Goal: Book appointment/travel/reservation

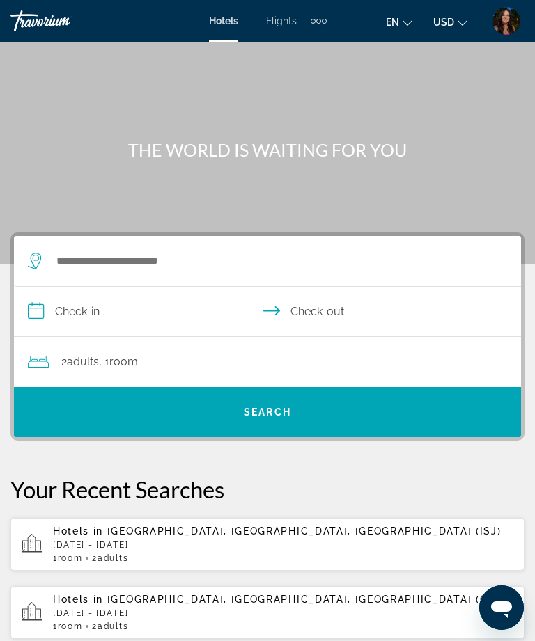
click at [506, 19] on img "User Menu" at bounding box center [506, 21] width 28 height 28
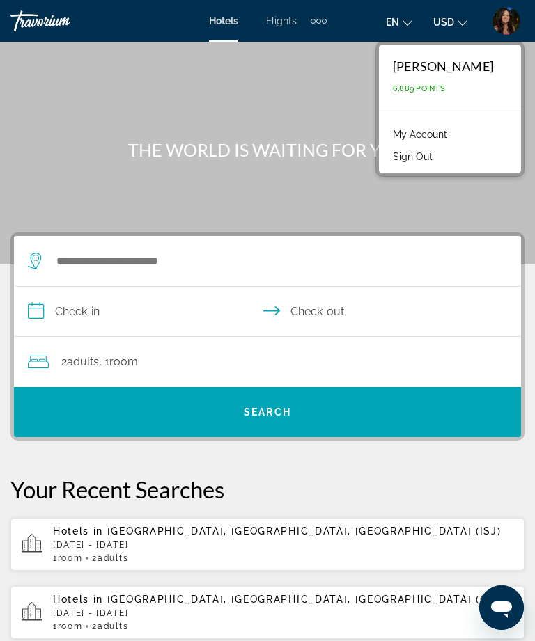
click at [454, 129] on link "My Account" at bounding box center [420, 134] width 68 height 18
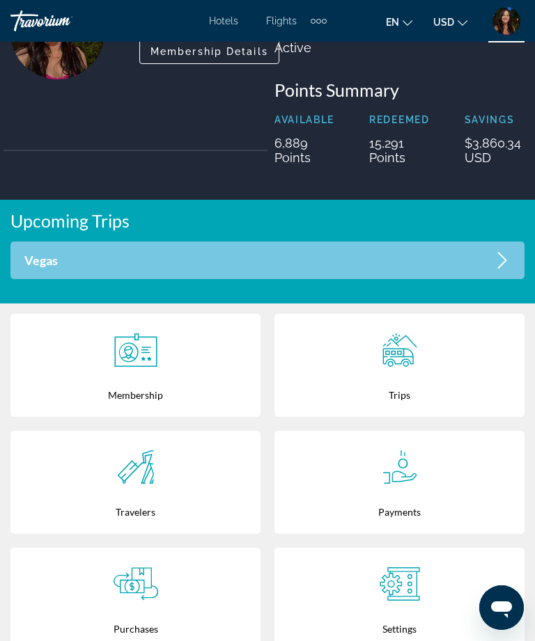
scroll to position [163, 0]
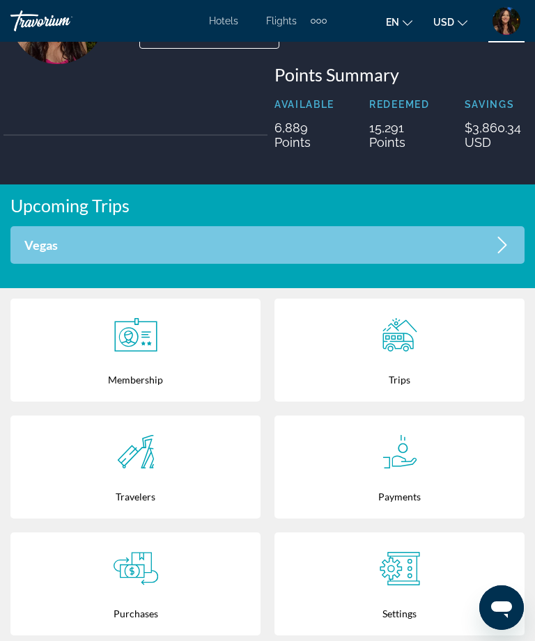
click at [437, 373] on div "Trips" at bounding box center [399, 379] width 236 height 45
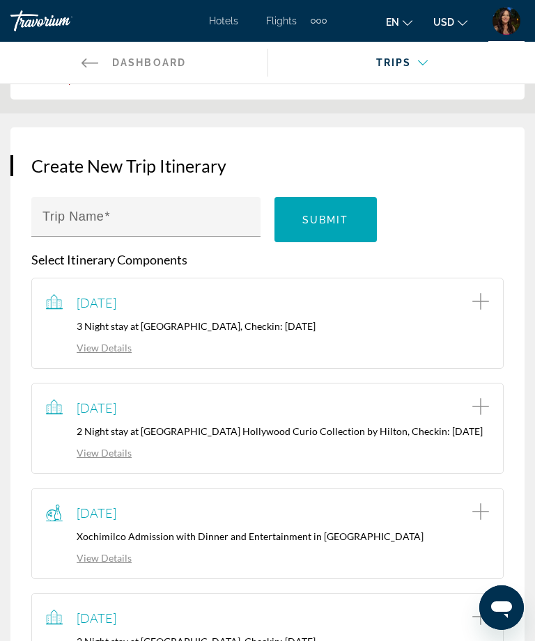
scroll to position [134, 0]
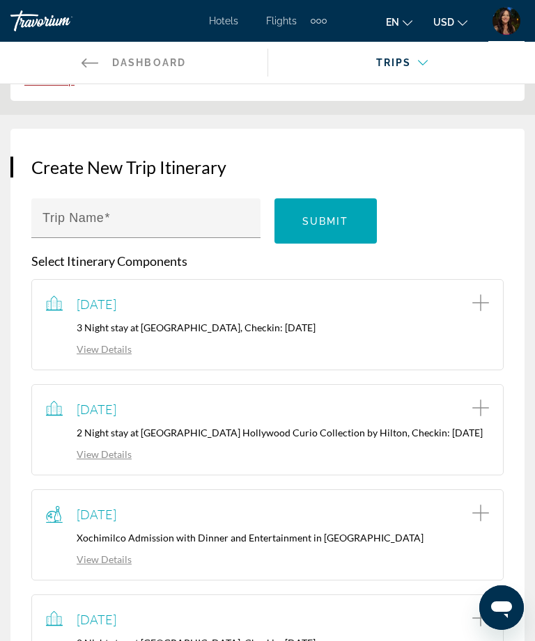
scroll to position [45, 0]
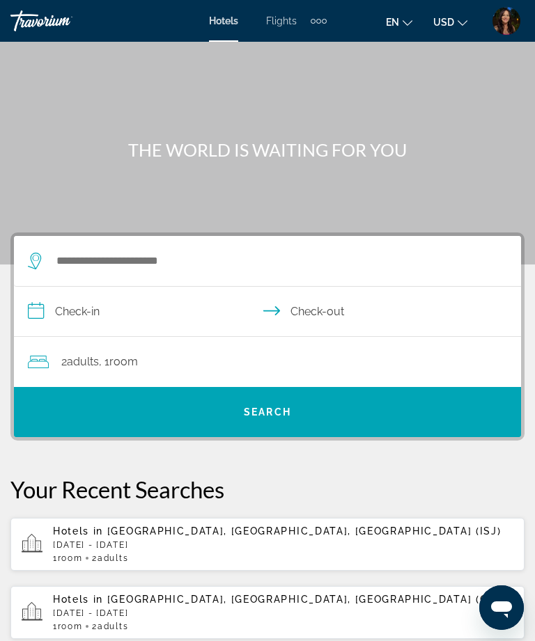
click at [325, 20] on div "Extra navigation items" at bounding box center [324, 21] width 5 height 5
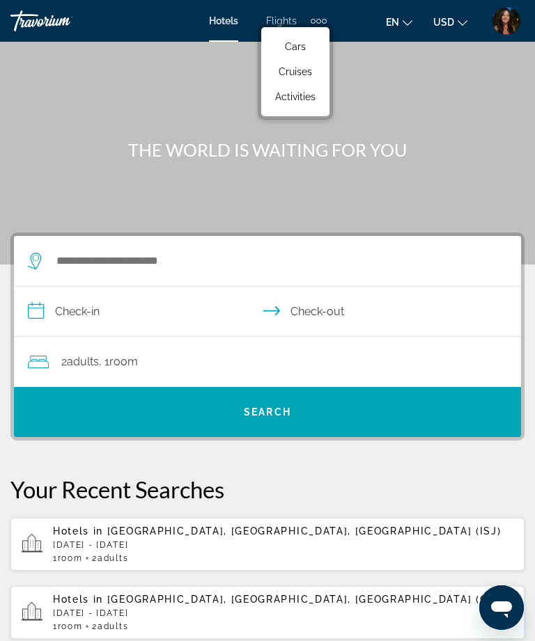
click at [307, 93] on span "Activities" at bounding box center [295, 96] width 40 height 11
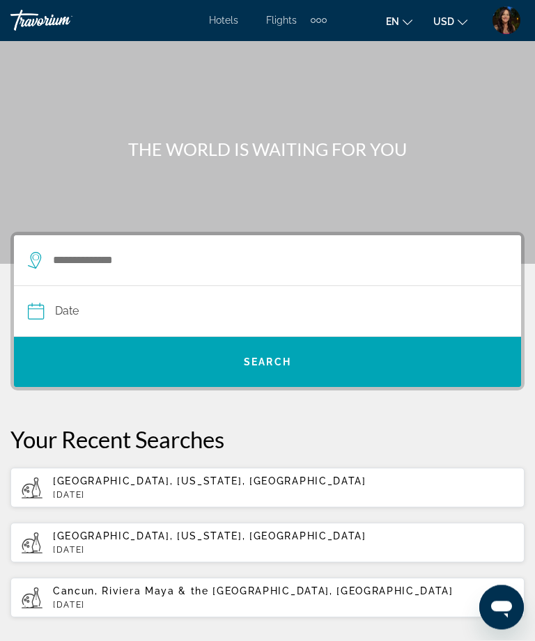
scroll to position [40, 0]
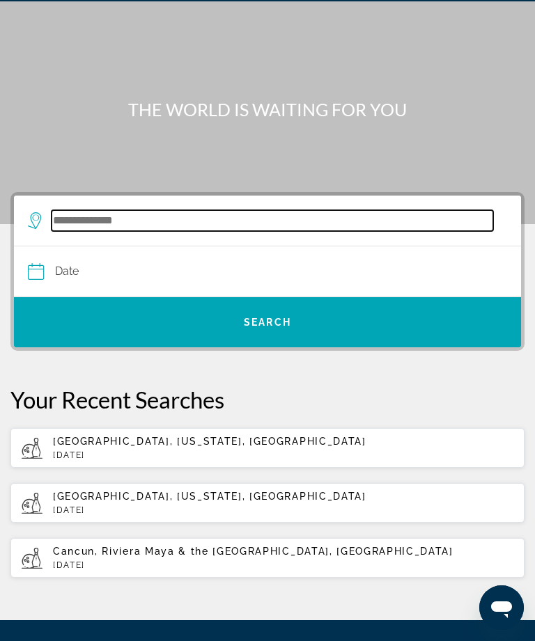
click at [248, 223] on input "Search widget" at bounding box center [273, 220] width 442 height 21
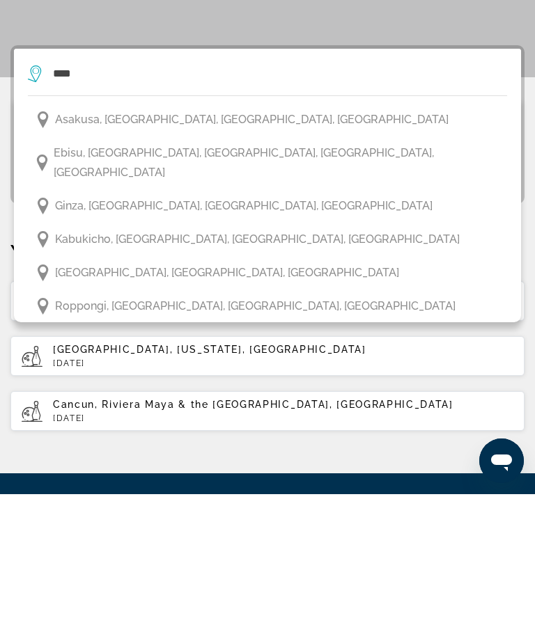
click at [205, 257] on span "Asakusa, Tokyo, Kanto, Japan" at bounding box center [251, 267] width 393 height 20
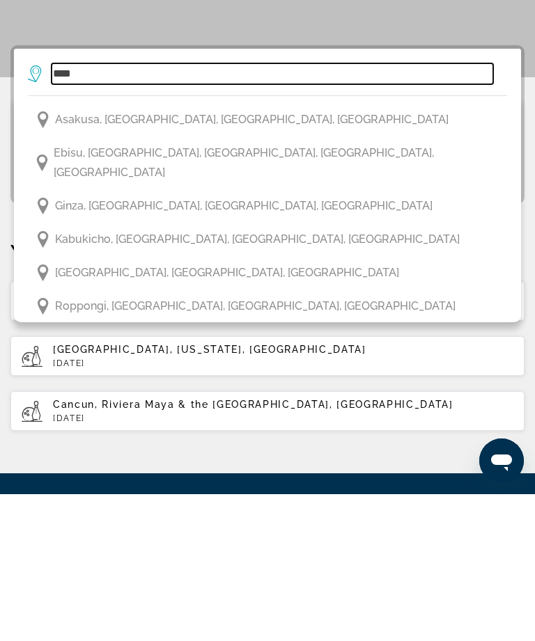
type input "**********"
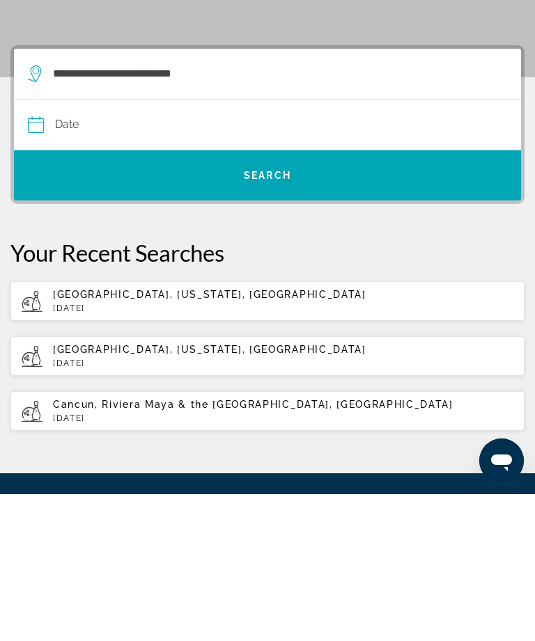
click at [260, 247] on input "Date" at bounding box center [146, 274] width 245 height 54
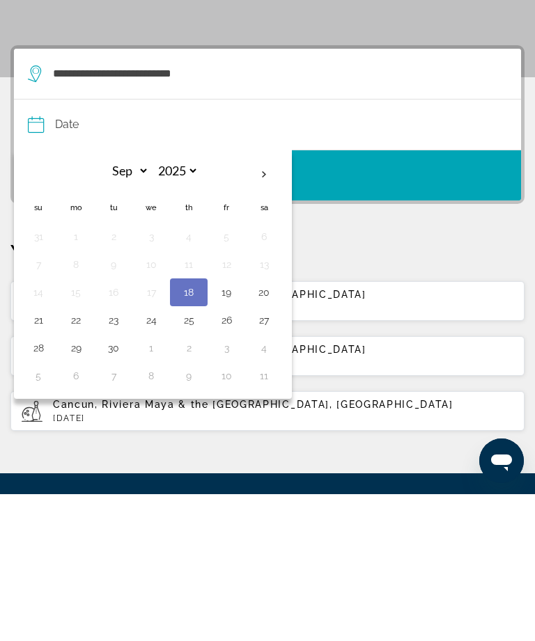
scroll to position [187, 0]
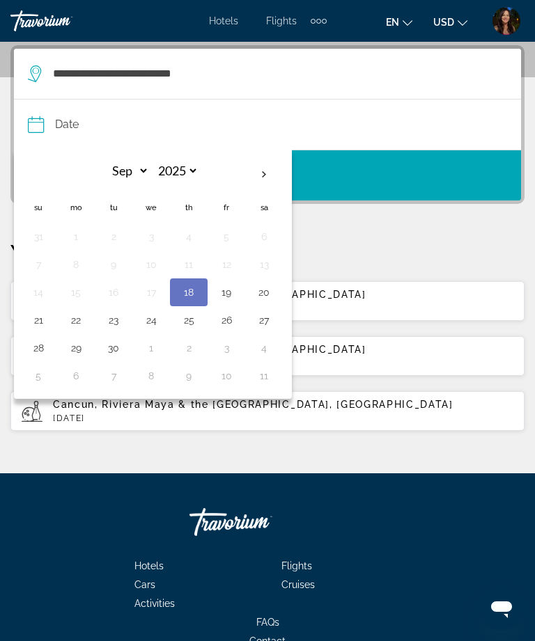
click at [271, 179] on th "Next month" at bounding box center [264, 174] width 38 height 31
select select "*"
click at [237, 324] on button "24" at bounding box center [226, 321] width 22 height 20
type input "**********"
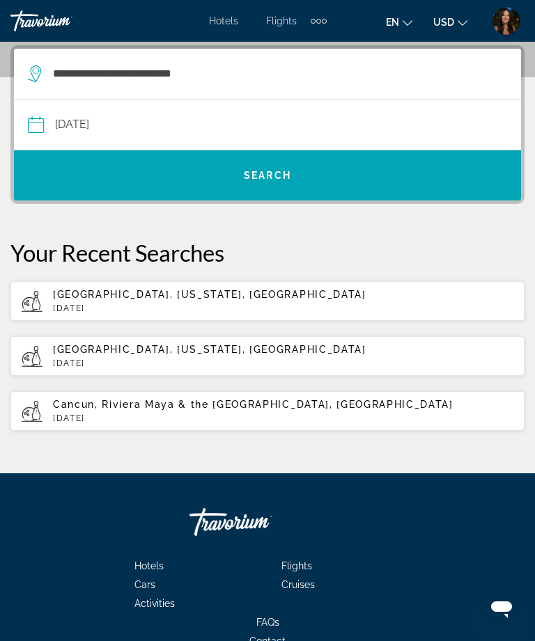
click at [441, 169] on span "Search widget" at bounding box center [267, 175] width 507 height 33
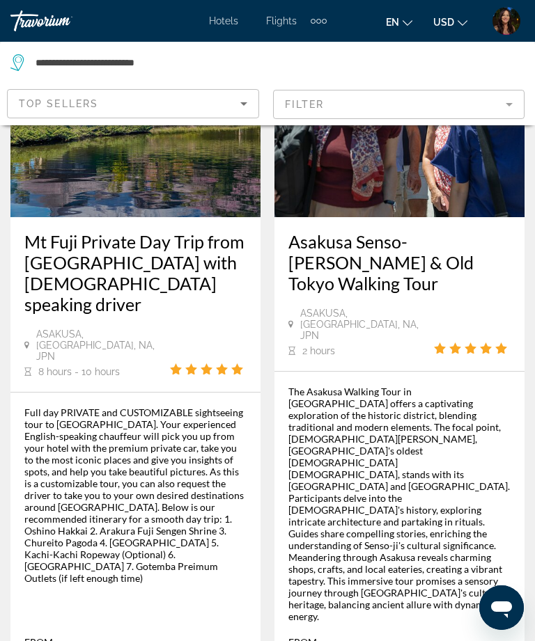
scroll to position [941, 0]
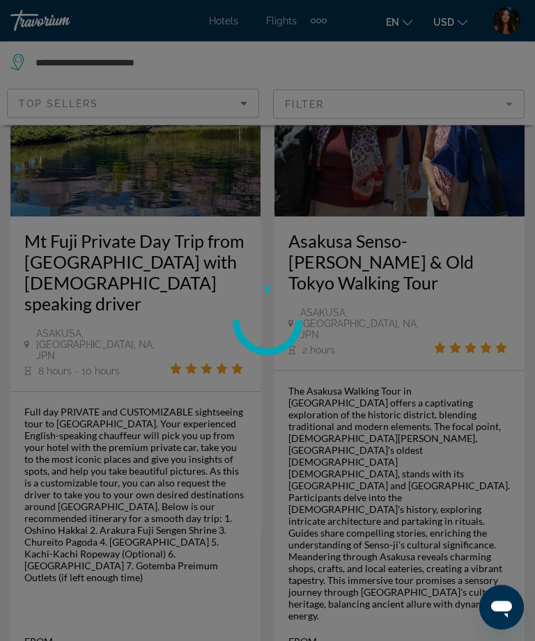
scroll to position [942, 0]
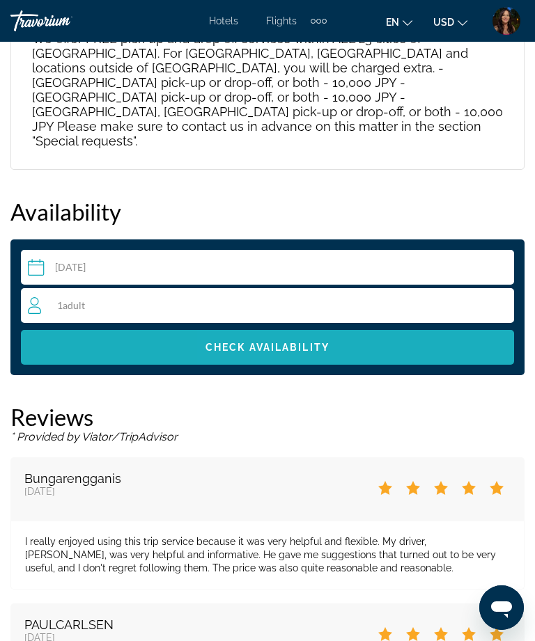
click at [434, 331] on span "Main content" at bounding box center [267, 347] width 493 height 33
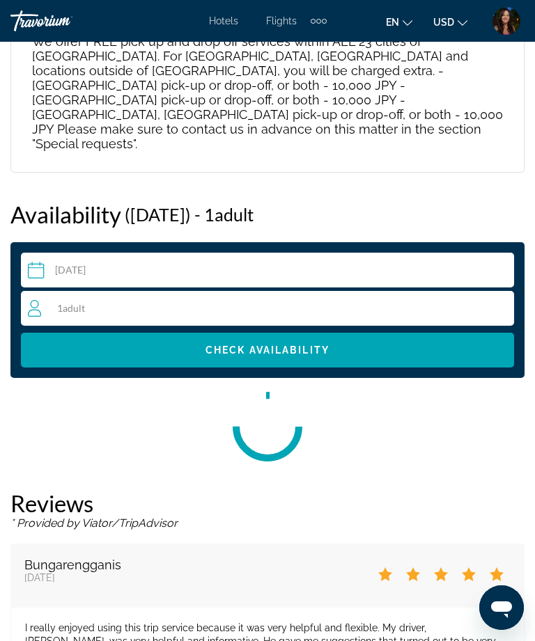
scroll to position [2738, 0]
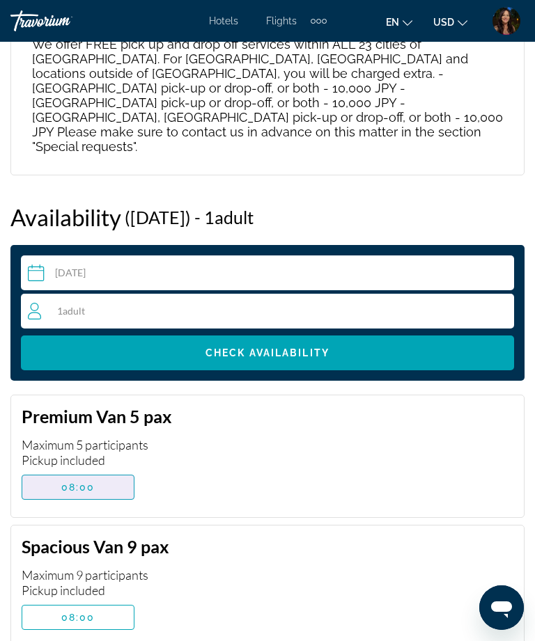
click at [108, 471] on span "Main content" at bounding box center [77, 487] width 111 height 33
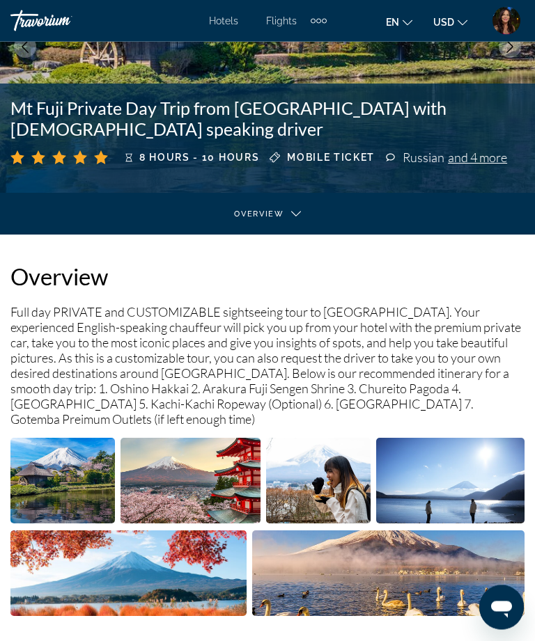
scroll to position [0, 0]
